Goal: Task Accomplishment & Management: Complete application form

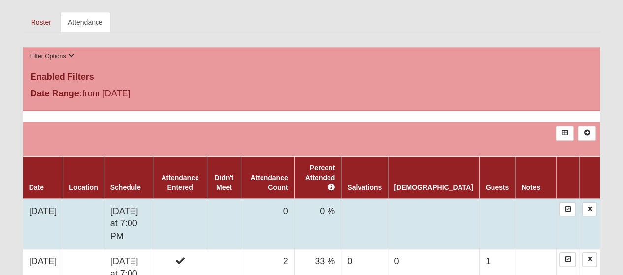
scroll to position [493, 0]
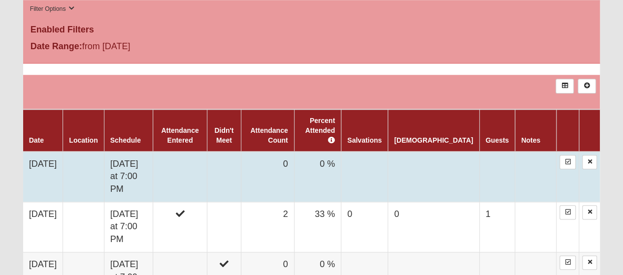
click at [193, 158] on td at bounding box center [180, 177] width 54 height 51
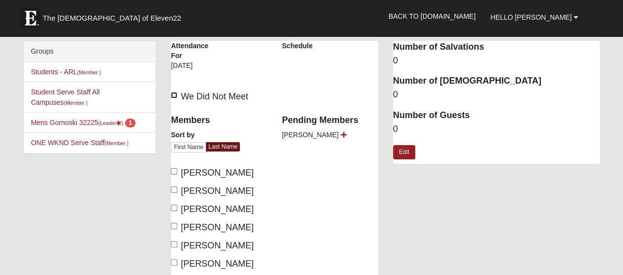
click at [172, 94] on input "We Did Not Meet" at bounding box center [174, 95] width 6 height 6
checkbox input "true"
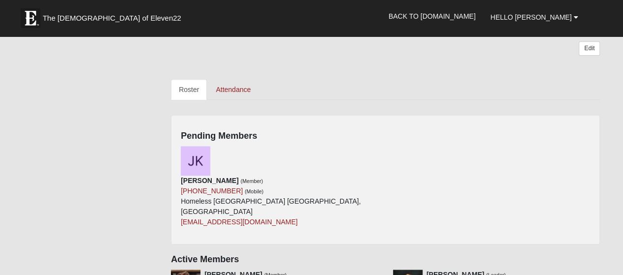
scroll to position [394, 0]
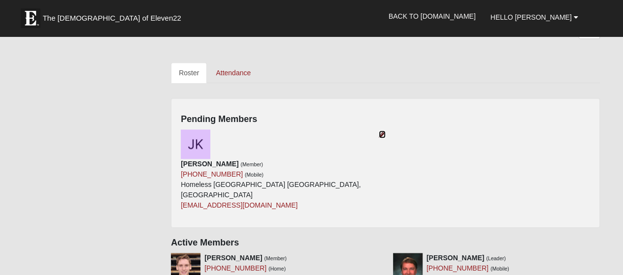
click at [380, 134] on icon at bounding box center [382, 134] width 7 height 7
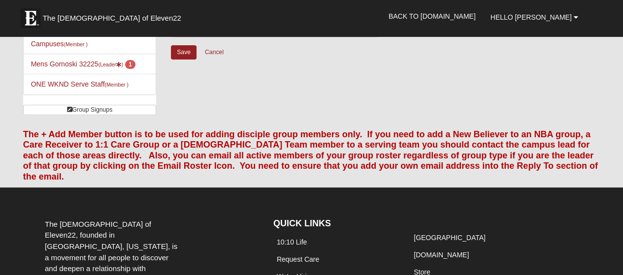
scroll to position [12, 0]
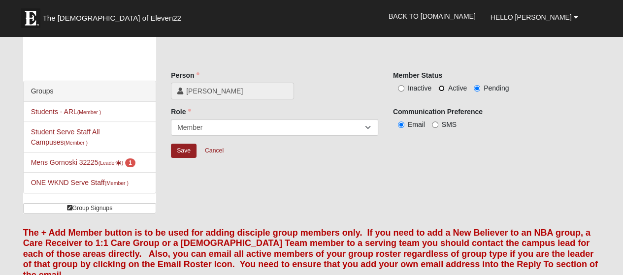
click at [439, 89] on input "Active" at bounding box center [441, 88] width 6 height 6
radio input "true"
click at [433, 125] on input "SMS" at bounding box center [435, 125] width 6 height 6
radio input "true"
click at [178, 151] on input "Save" at bounding box center [184, 151] width 26 height 14
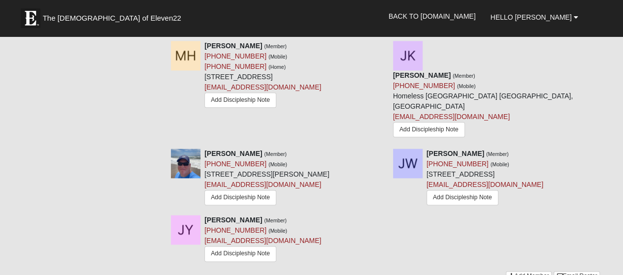
scroll to position [603, 0]
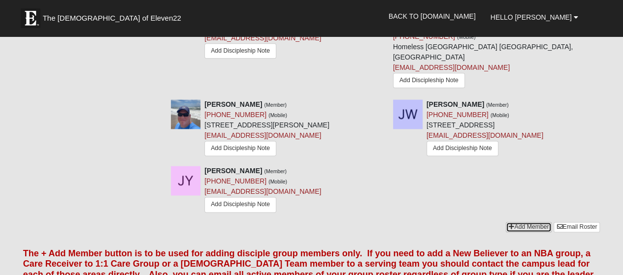
click at [515, 222] on link "Add Member" at bounding box center [529, 227] width 46 height 10
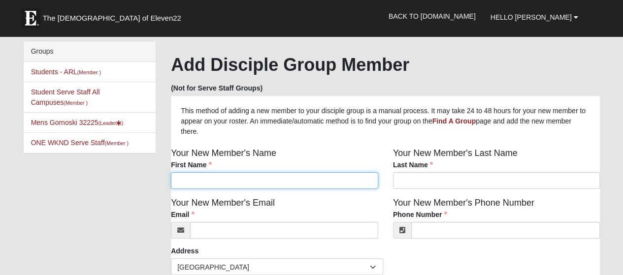
click at [195, 176] on input "First Name" at bounding box center [274, 180] width 207 height 17
type input "True"
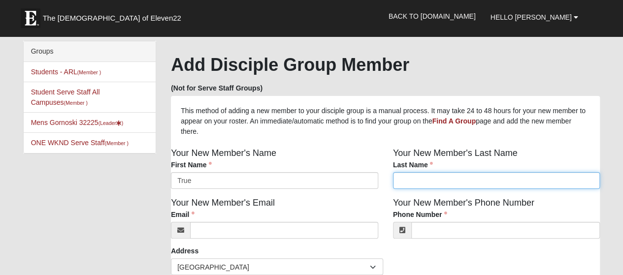
click at [419, 183] on input "Last Name" at bounding box center [496, 180] width 207 height 17
type input "Unknown"
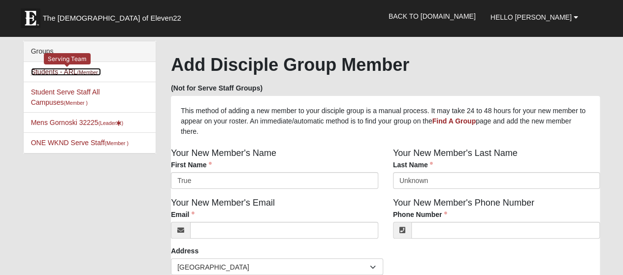
click at [52, 71] on link "Students - ARL (Member )" at bounding box center [66, 72] width 70 height 8
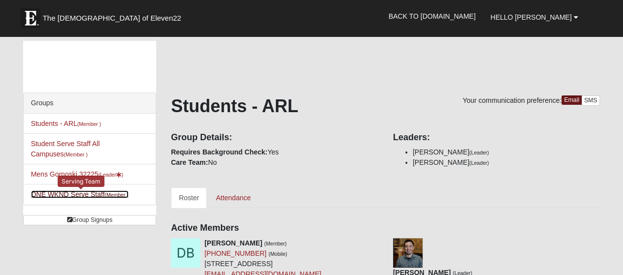
click at [53, 193] on link "ONE WKND Serve Staff (Member )" at bounding box center [80, 195] width 98 height 8
click at [79, 194] on link "ONE WKND Serve Staff (Member )" at bounding box center [80, 195] width 98 height 8
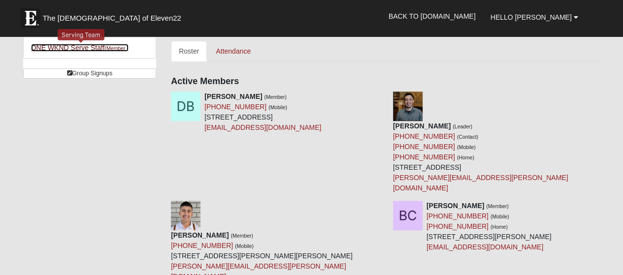
scroll to position [148, 0]
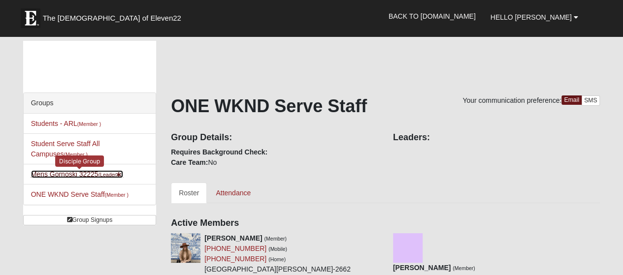
click at [49, 173] on link "Mens Gornoski 32225 (Leader )" at bounding box center [77, 174] width 93 height 8
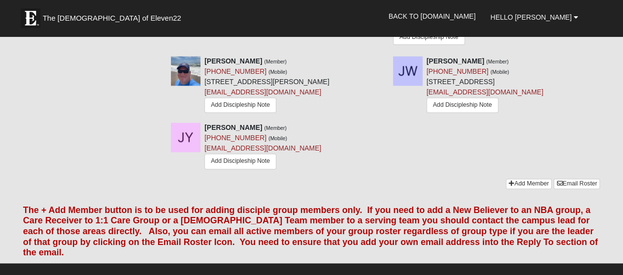
scroll to position [690, 0]
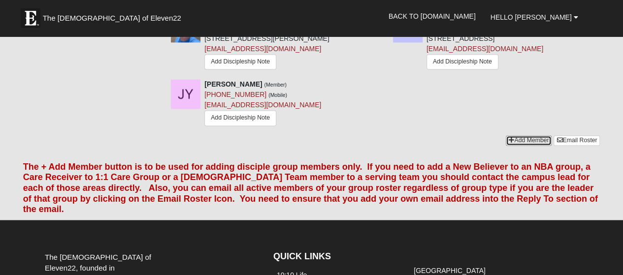
drag, startPoint x: 520, startPoint y: 109, endPoint x: 512, endPoint y: 121, distance: 14.6
click at [520, 135] on link "Add Member" at bounding box center [529, 140] width 46 height 10
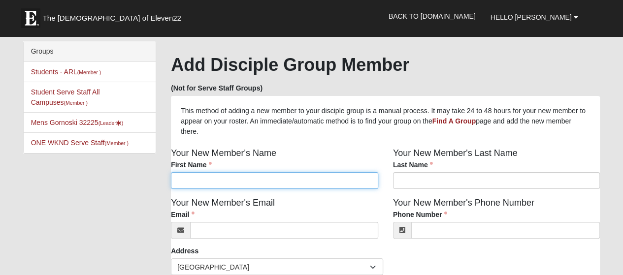
drag, startPoint x: 190, startPoint y: 183, endPoint x: 225, endPoint y: 182, distance: 35.0
click at [190, 183] on input "First Name" at bounding box center [274, 180] width 207 height 17
type input "True"
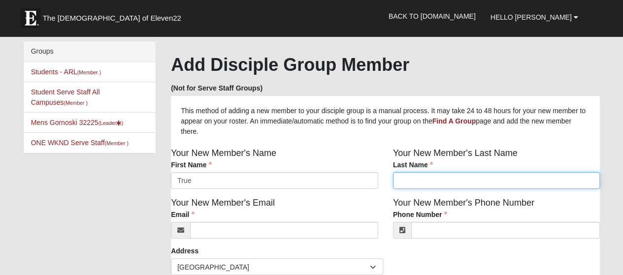
click at [413, 181] on input "Last Name" at bounding box center [496, 180] width 207 height 17
type input "Unkonwon"
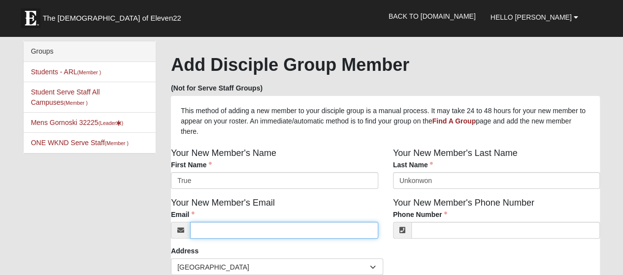
click at [225, 230] on input "Email" at bounding box center [284, 230] width 188 height 17
type input "[EMAIL_ADDRESS][DOMAIN_NAME]"
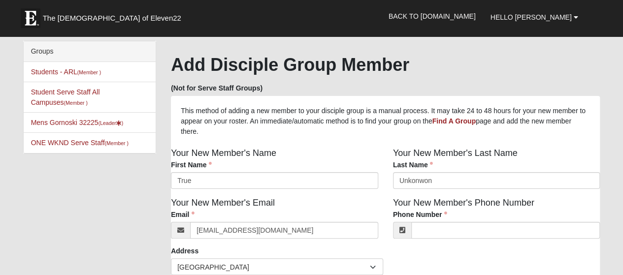
type input "9045630248"
type input "[STREET_ADDRESS]"
type input "[GEOGRAPHIC_DATA]"
type input "32277"
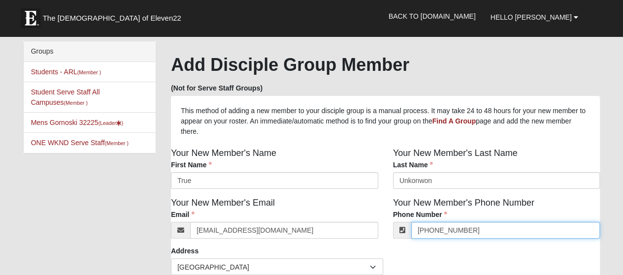
drag, startPoint x: 466, startPoint y: 230, endPoint x: 474, endPoint y: 233, distance: 8.6
click at [466, 230] on input "[PHONE_NUMBER]" at bounding box center [505, 230] width 189 height 17
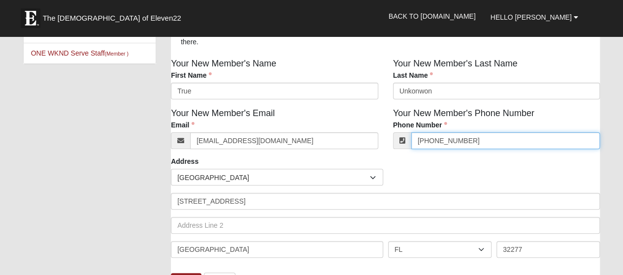
scroll to position [49, 0]
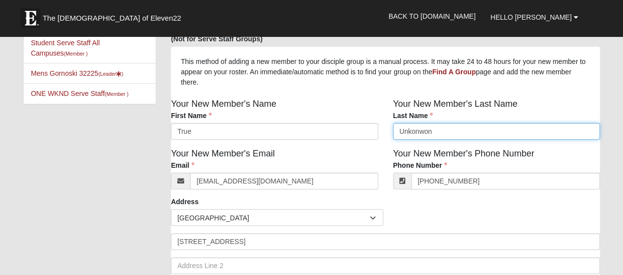
type input "[PHONE_NUMBER]"
click at [414, 135] on input "Unkonwon" at bounding box center [496, 131] width 207 height 17
click at [421, 134] on input "Unknwon" at bounding box center [496, 131] width 207 height 17
type input "Unknown"
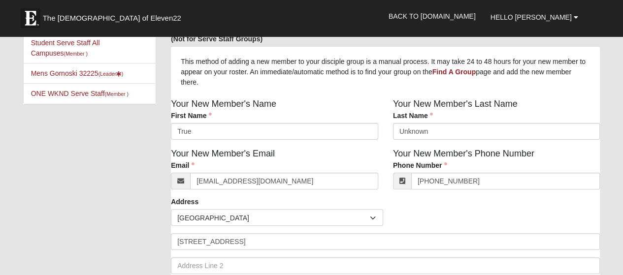
click at [530, 122] on div "Last Name Unknown Last Name is required." at bounding box center [496, 125] width 207 height 29
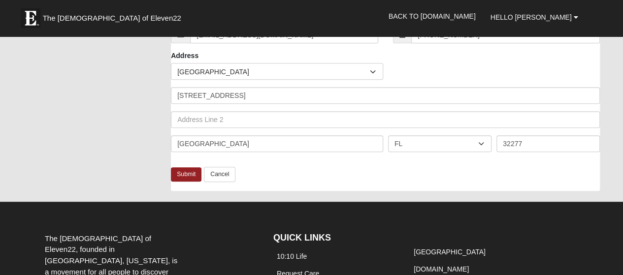
scroll to position [197, 0]
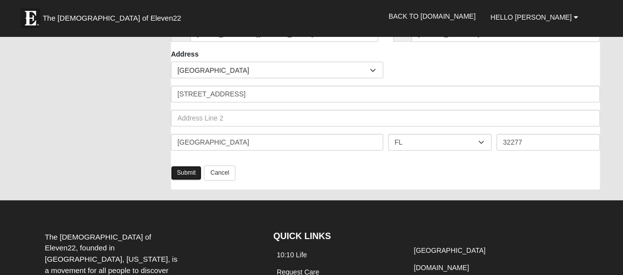
click at [182, 173] on link "Submit" at bounding box center [186, 173] width 31 height 14
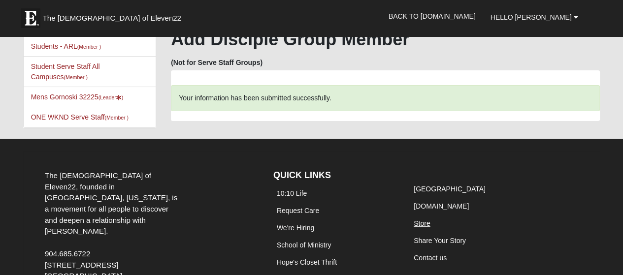
scroll to position [0, 0]
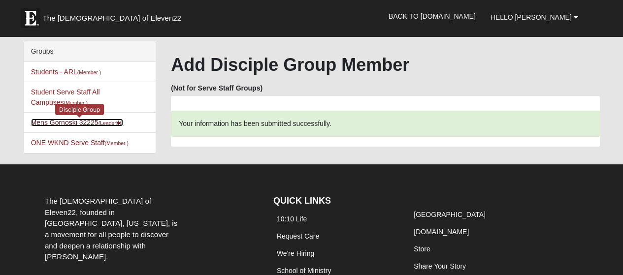
click at [54, 122] on link "Mens Gornoski 32225 (Leader )" at bounding box center [77, 123] width 93 height 8
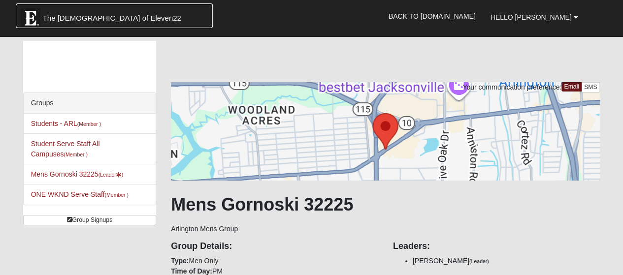
click at [57, 18] on span "The [DEMOGRAPHIC_DATA] of Eleven22" at bounding box center [112, 18] width 138 height 10
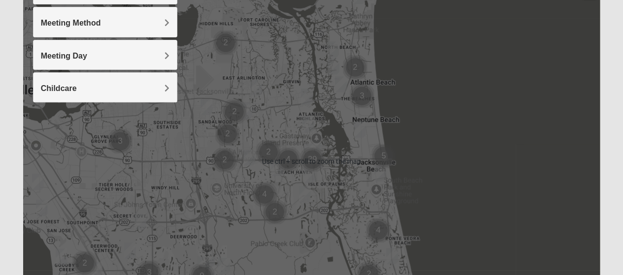
scroll to position [49, 0]
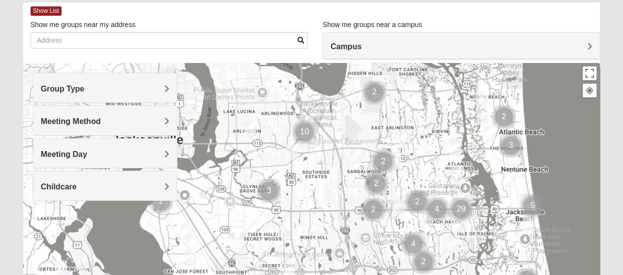
drag, startPoint x: 272, startPoint y: 152, endPoint x: 422, endPoint y: 103, distance: 157.6
click at [422, 103] on div at bounding box center [311, 260] width 577 height 394
